Goal: Find specific page/section: Find specific page/section

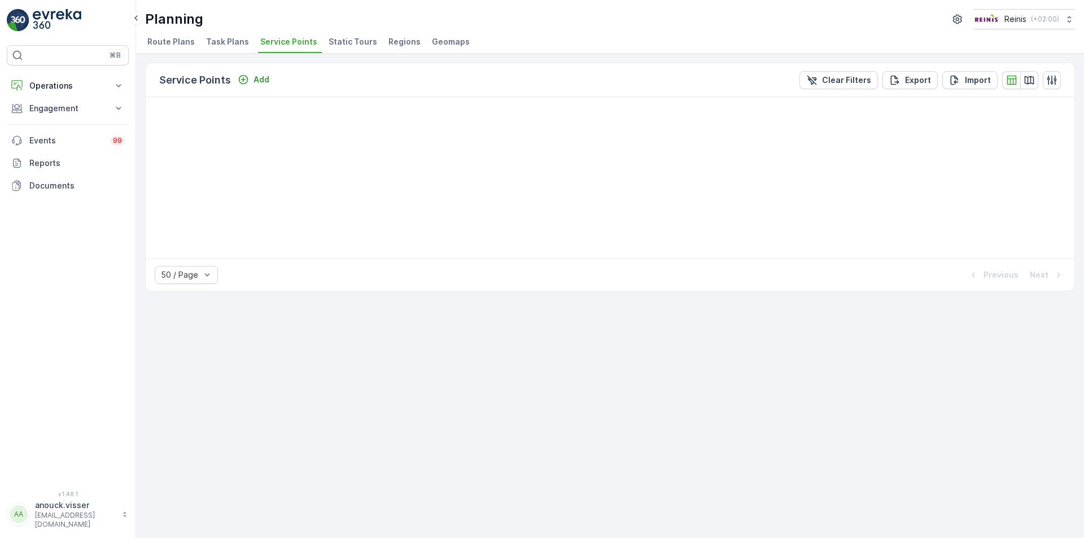
click at [47, 15] on img at bounding box center [57, 20] width 49 height 23
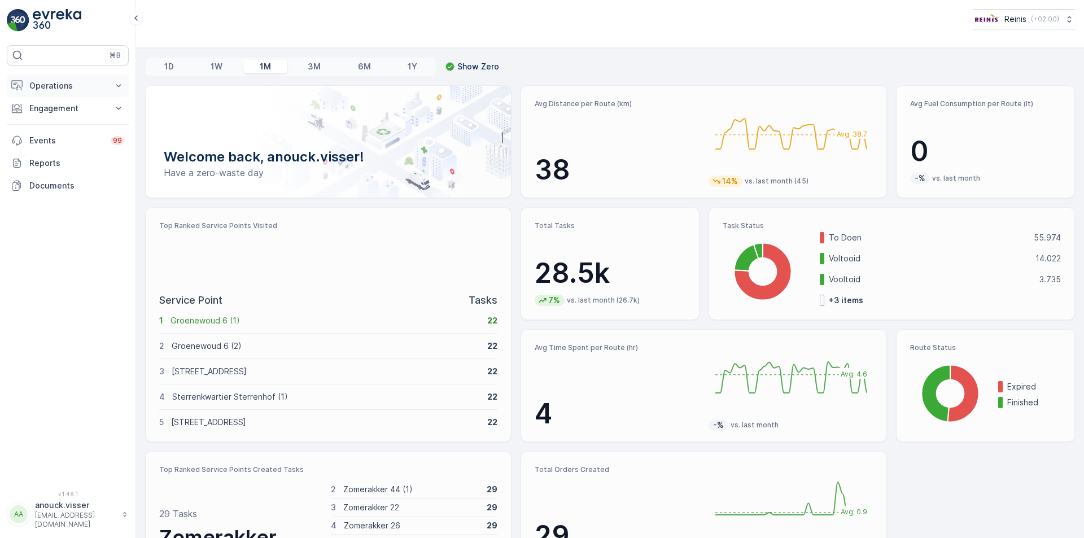
click at [121, 85] on icon at bounding box center [118, 85] width 11 height 11
click at [106, 137] on link "Routes & Tasks" at bounding box center [76, 137] width 104 height 16
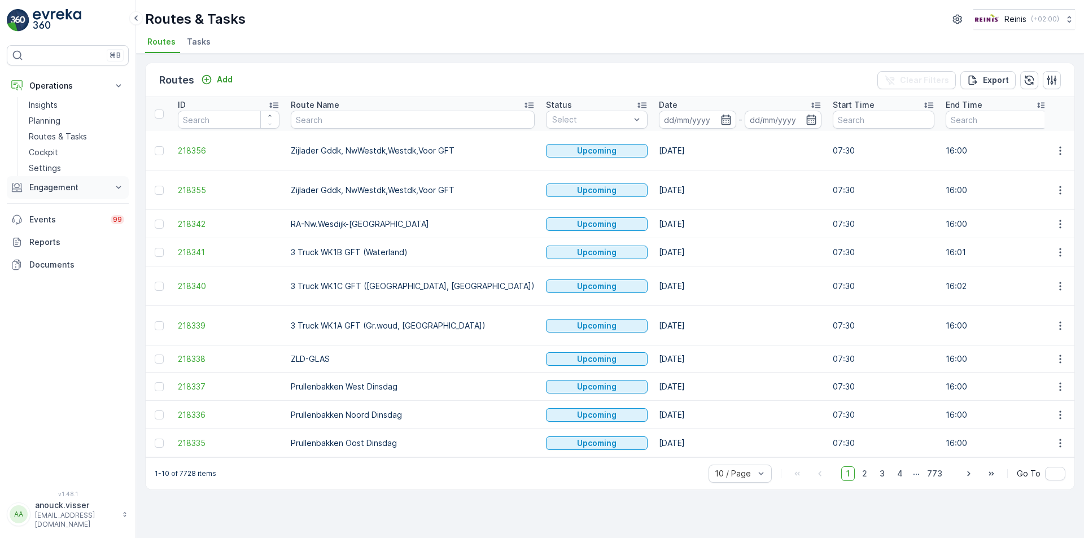
click at [114, 191] on icon at bounding box center [118, 187] width 11 height 11
click at [68, 122] on link "Planning" at bounding box center [76, 121] width 104 height 16
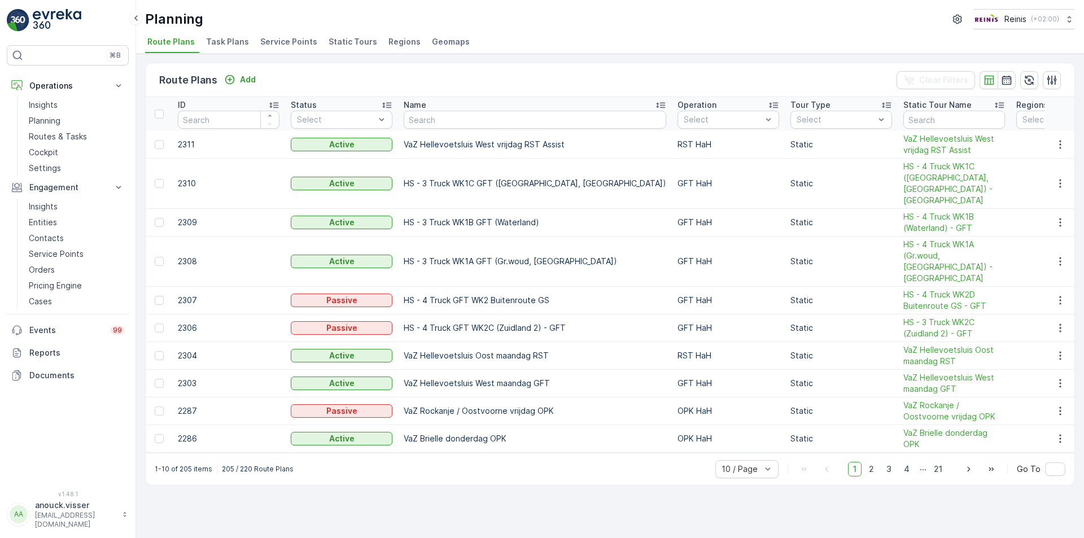
click at [283, 35] on li "Service Points" at bounding box center [290, 43] width 64 height 19
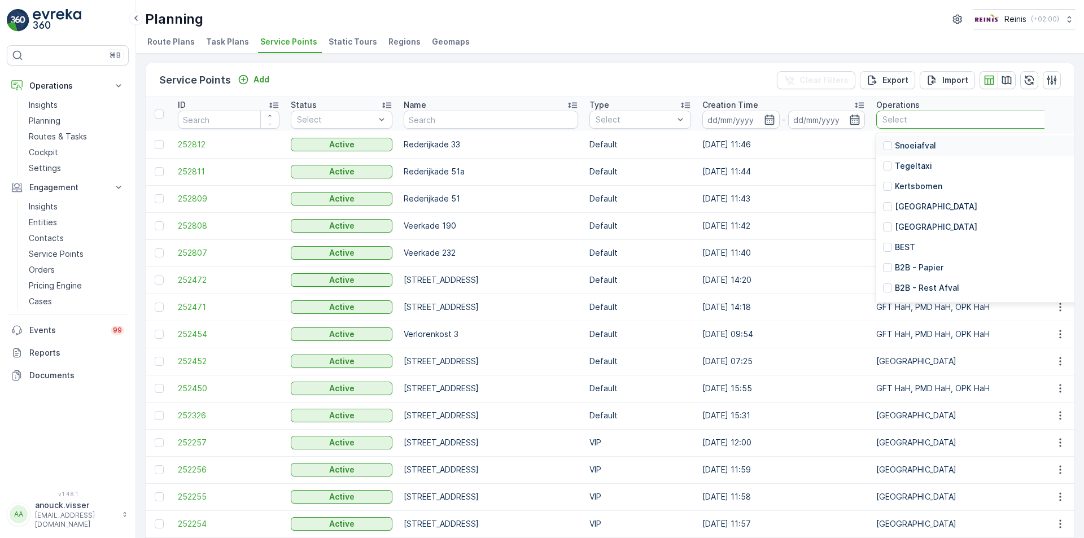
click at [905, 120] on div at bounding box center [1090, 119] width 419 height 9
click at [914, 208] on p "[GEOGRAPHIC_DATA]" at bounding box center [935, 206] width 82 height 11
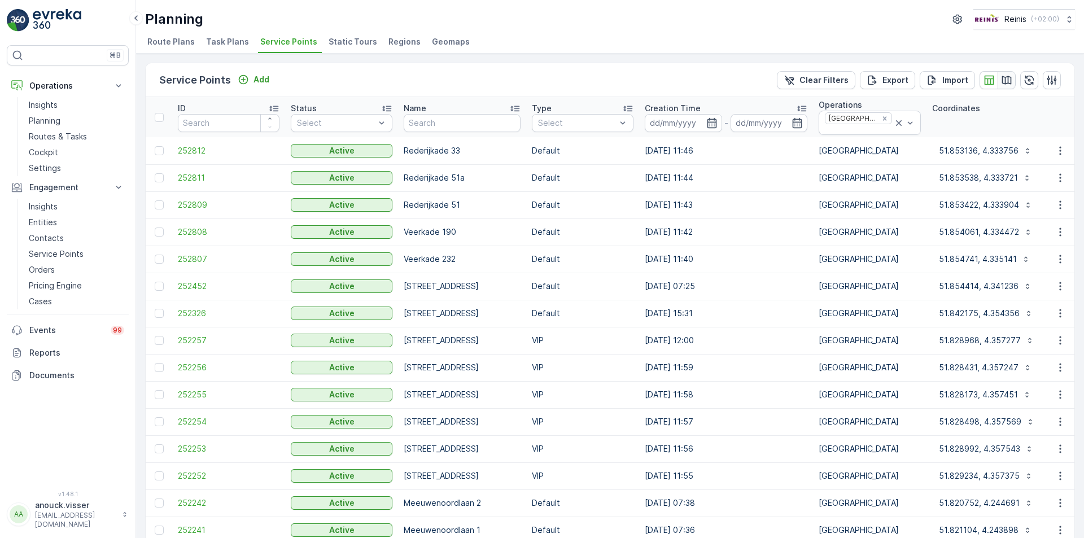
click at [1005, 81] on icon "button" at bounding box center [1007, 80] width 10 height 8
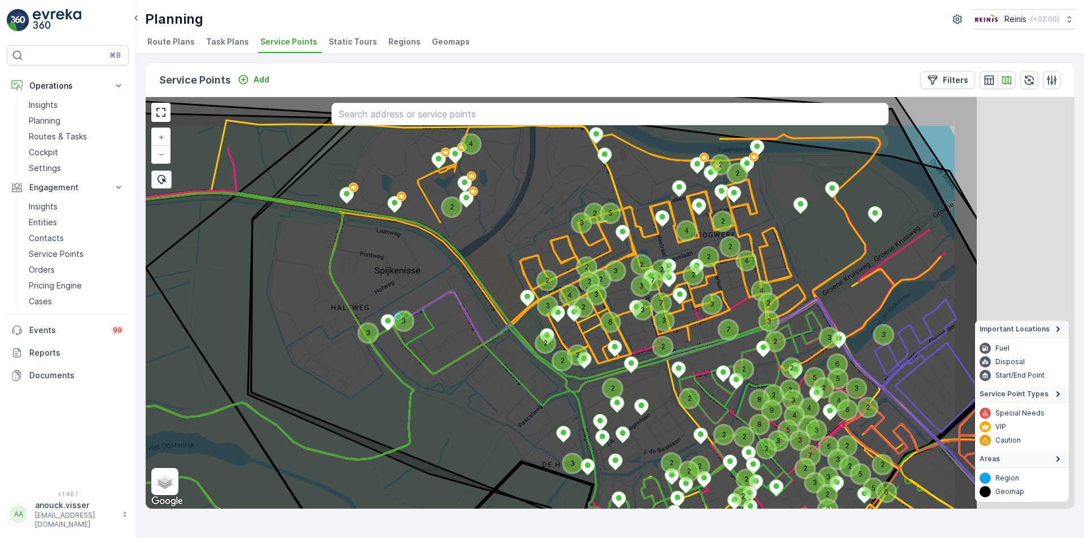
drag, startPoint x: 699, startPoint y: 323, endPoint x: 517, endPoint y: 348, distance: 183.4
click at [512, 352] on icon at bounding box center [419, 339] width 1117 height 497
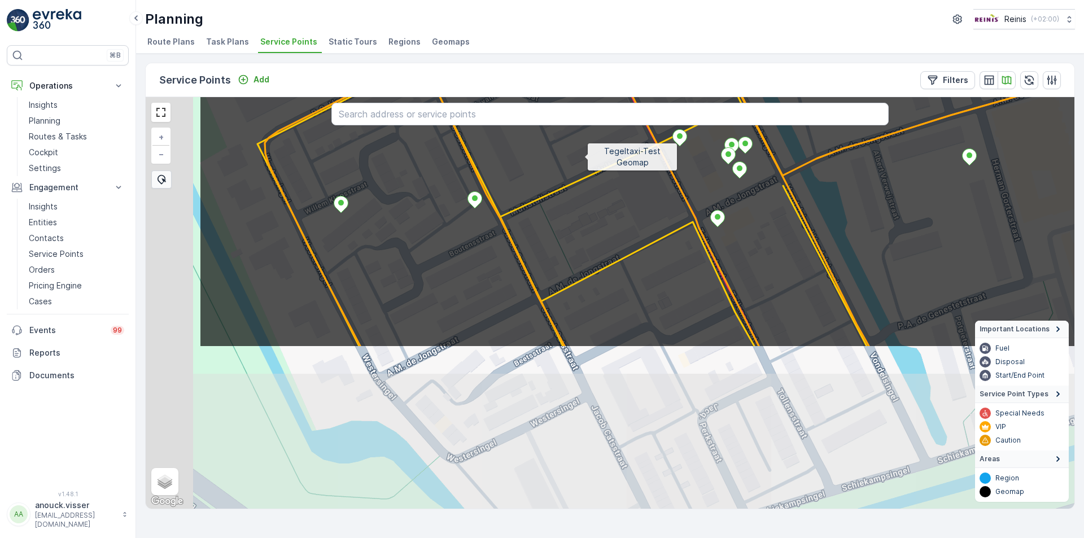
drag, startPoint x: 436, startPoint y: 361, endPoint x: 584, endPoint y: 157, distance: 251.4
click at [584, 157] on icon at bounding box center [757, 98] width 1117 height 497
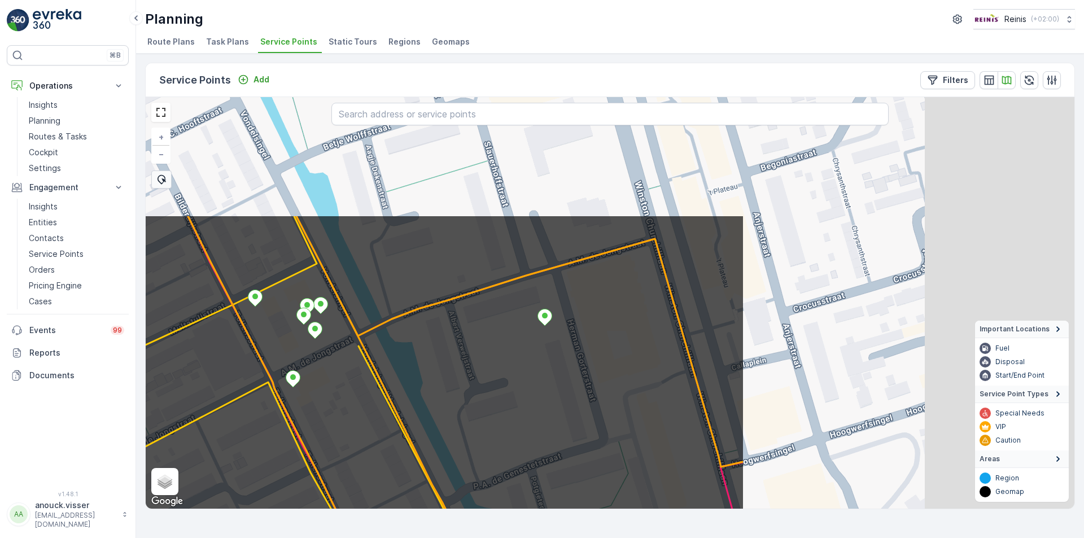
drag, startPoint x: 684, startPoint y: 274, endPoint x: 295, endPoint y: 414, distance: 413.1
click at [295, 414] on icon at bounding box center [185, 462] width 1117 height 497
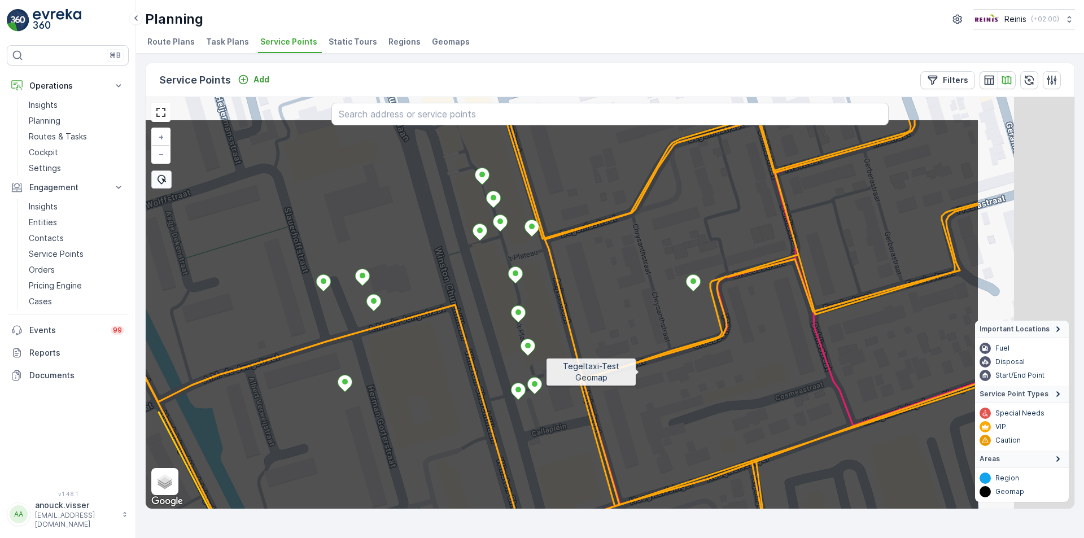
drag, startPoint x: 830, startPoint y: 308, endPoint x: 640, endPoint y: 372, distance: 200.2
click at [640, 372] on icon at bounding box center [420, 367] width 1117 height 497
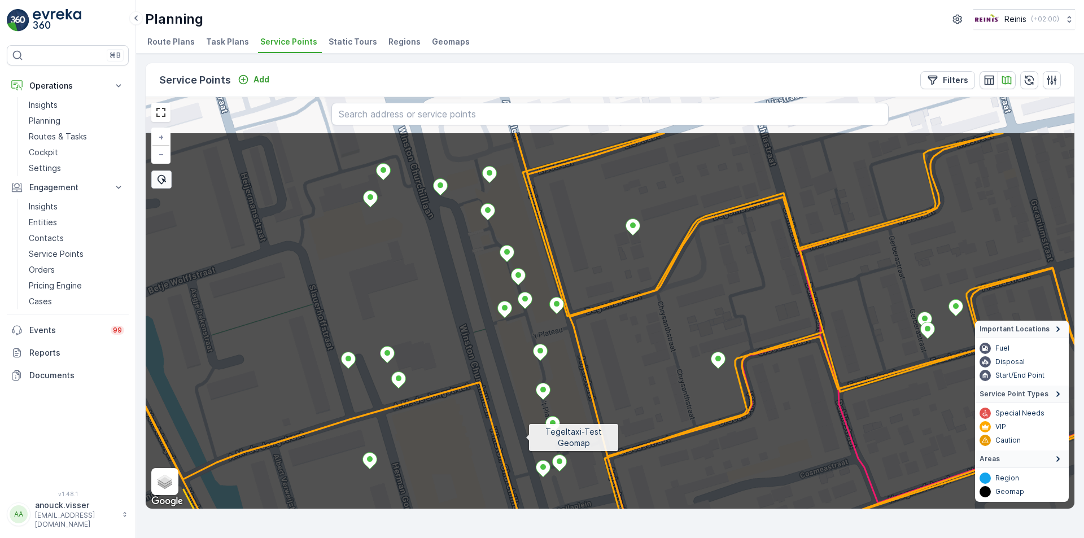
drag, startPoint x: 501, startPoint y: 360, endPoint x: 525, endPoint y: 437, distance: 80.5
click at [525, 437] on icon at bounding box center [634, 379] width 1117 height 497
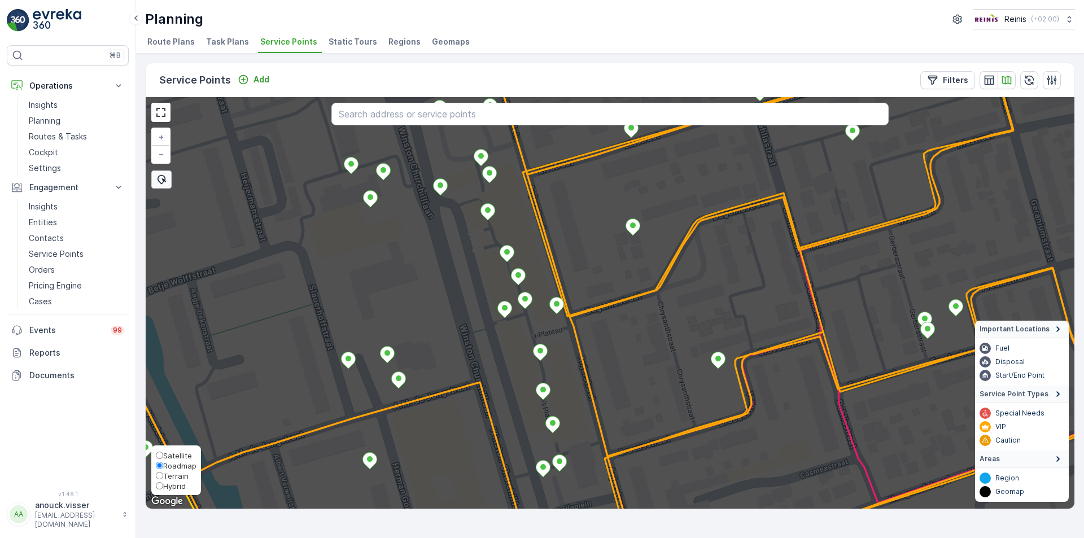
click at [174, 453] on span "Satellite" at bounding box center [177, 455] width 29 height 9
click at [163, 453] on input "Satellite" at bounding box center [159, 454] width 7 height 7
radio input "true"
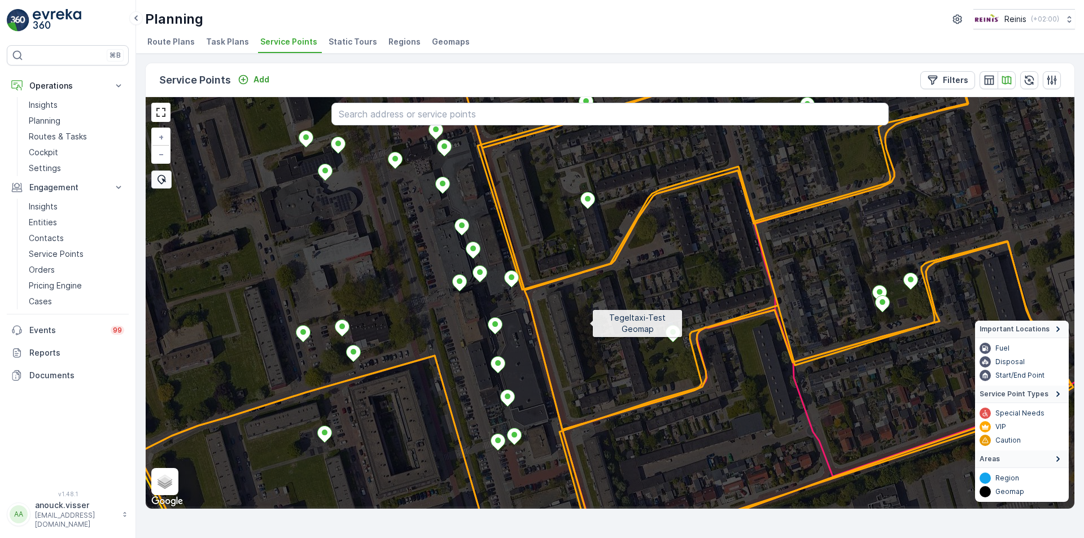
drag, startPoint x: 635, startPoint y: 350, endPoint x: 590, endPoint y: 324, distance: 52.4
click at [590, 324] on icon at bounding box center [564, 276] width 1117 height 497
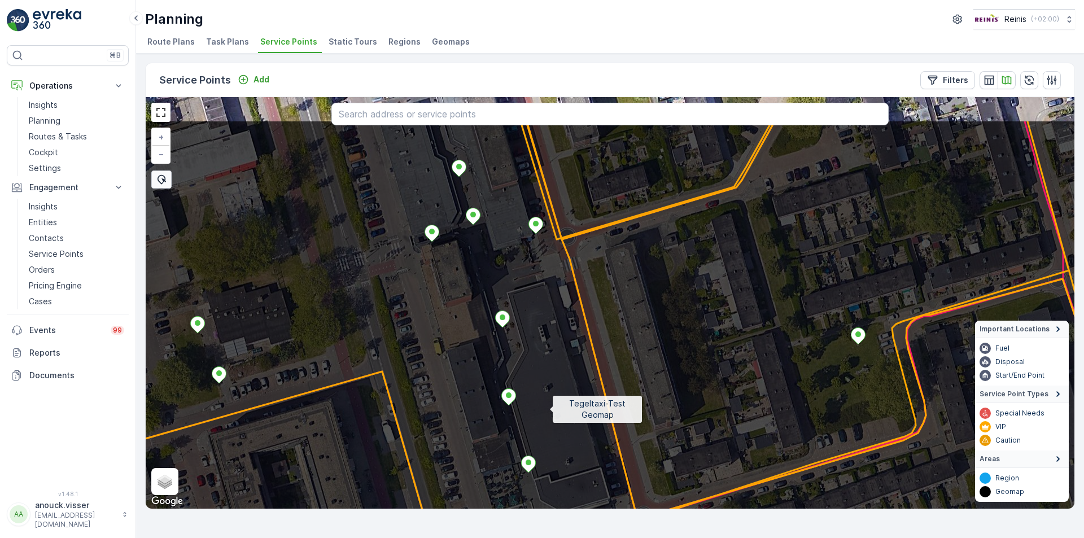
drag, startPoint x: 518, startPoint y: 347, endPoint x: 549, endPoint y: 409, distance: 69.2
click at [549, 409] on icon at bounding box center [643, 368] width 1117 height 497
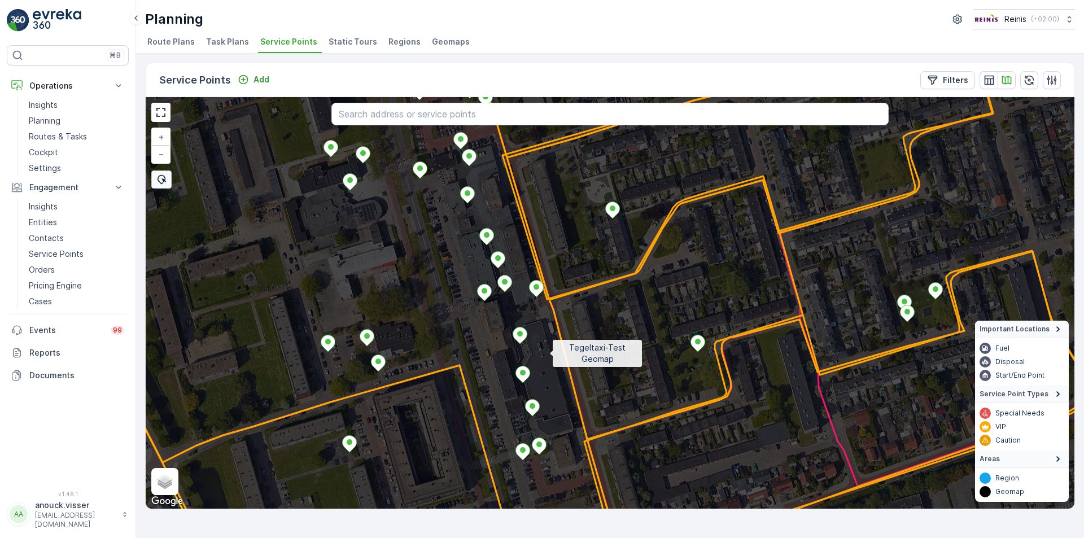
drag, startPoint x: 551, startPoint y: 364, endPoint x: 549, endPoint y: 354, distance: 10.4
click at [549, 354] on icon at bounding box center [605, 280] width 1117 height 497
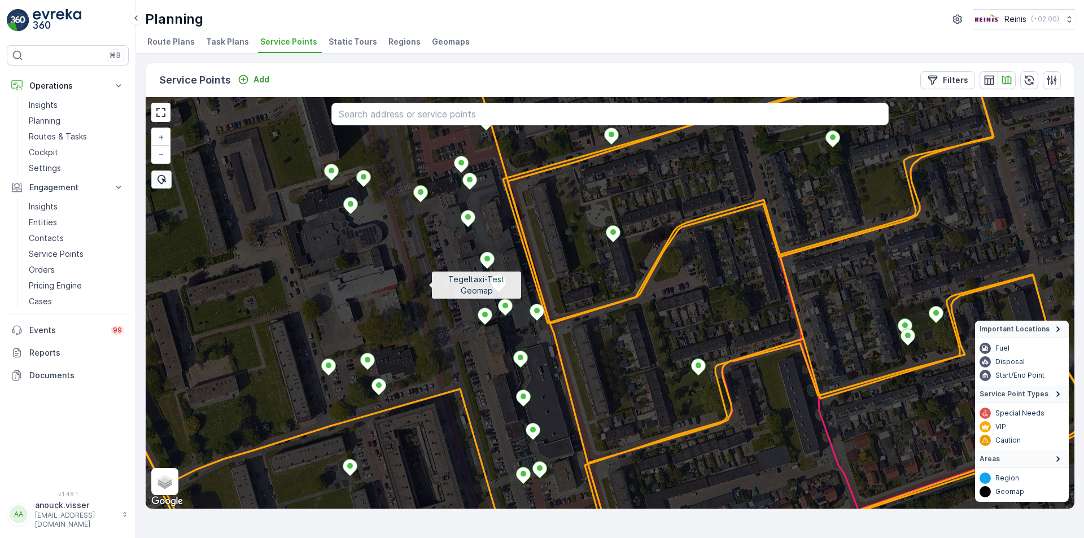
drag, startPoint x: 428, startPoint y: 260, endPoint x: 428, endPoint y: 284, distance: 23.7
click at [428, 284] on icon at bounding box center [610, 326] width 1117 height 497
